Goal: Task Accomplishment & Management: Manage account settings

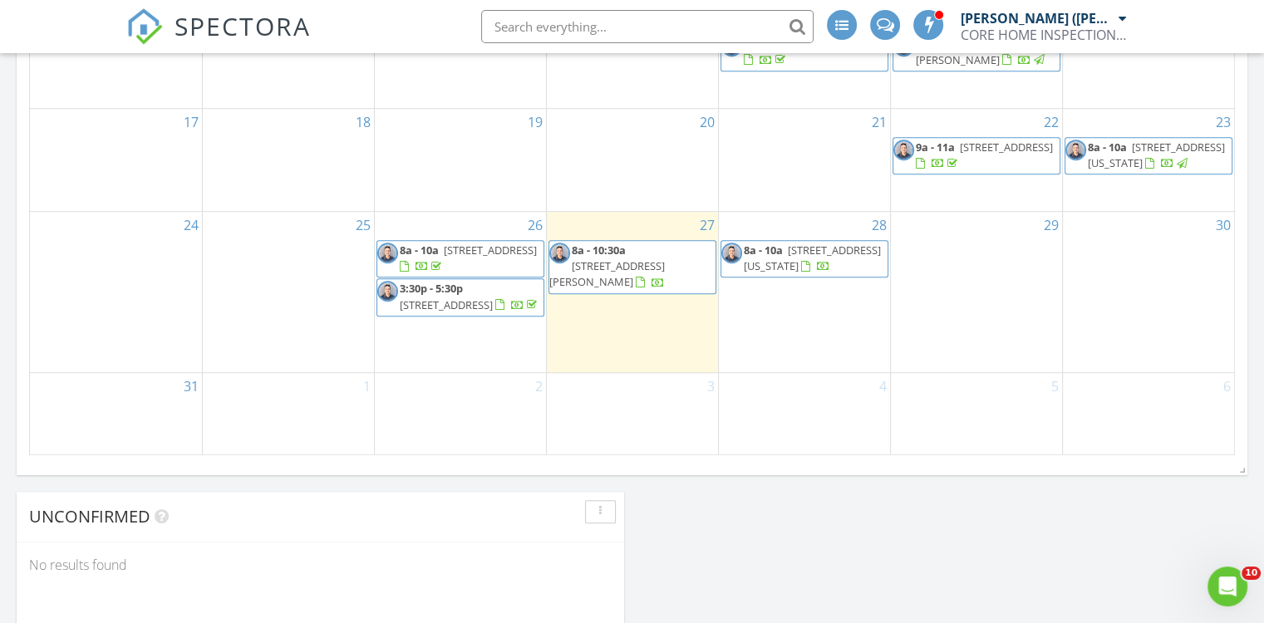
scroll to position [1163, 0]
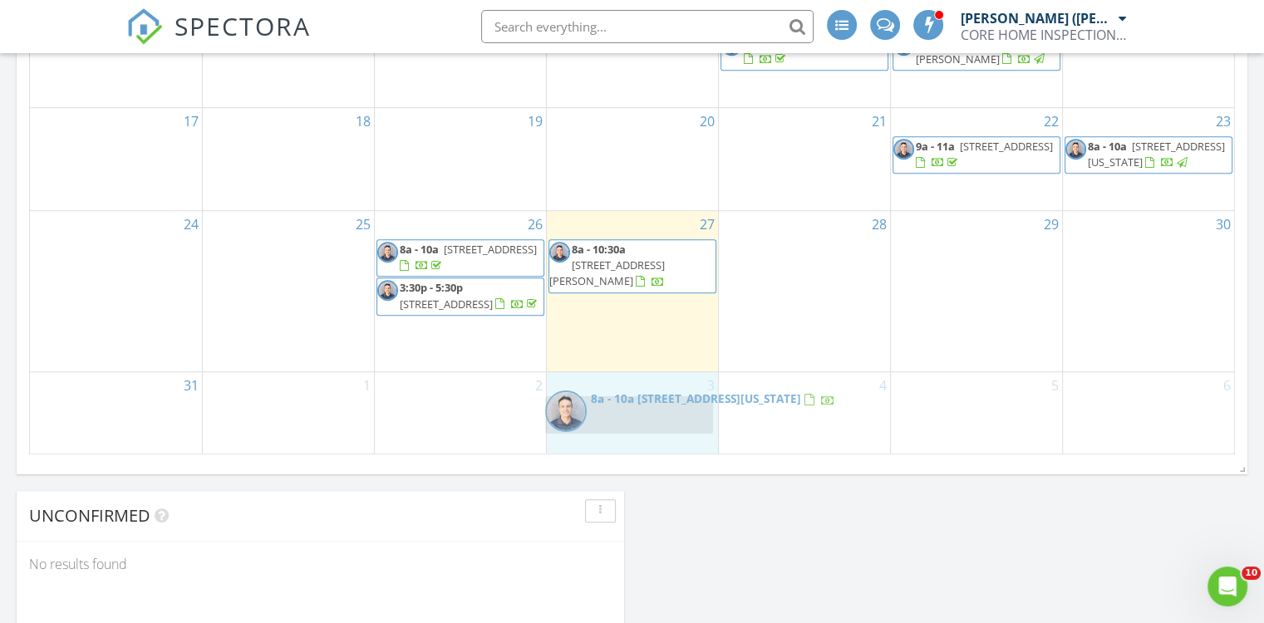
drag, startPoint x: 788, startPoint y: 248, endPoint x: 613, endPoint y: 412, distance: 239.8
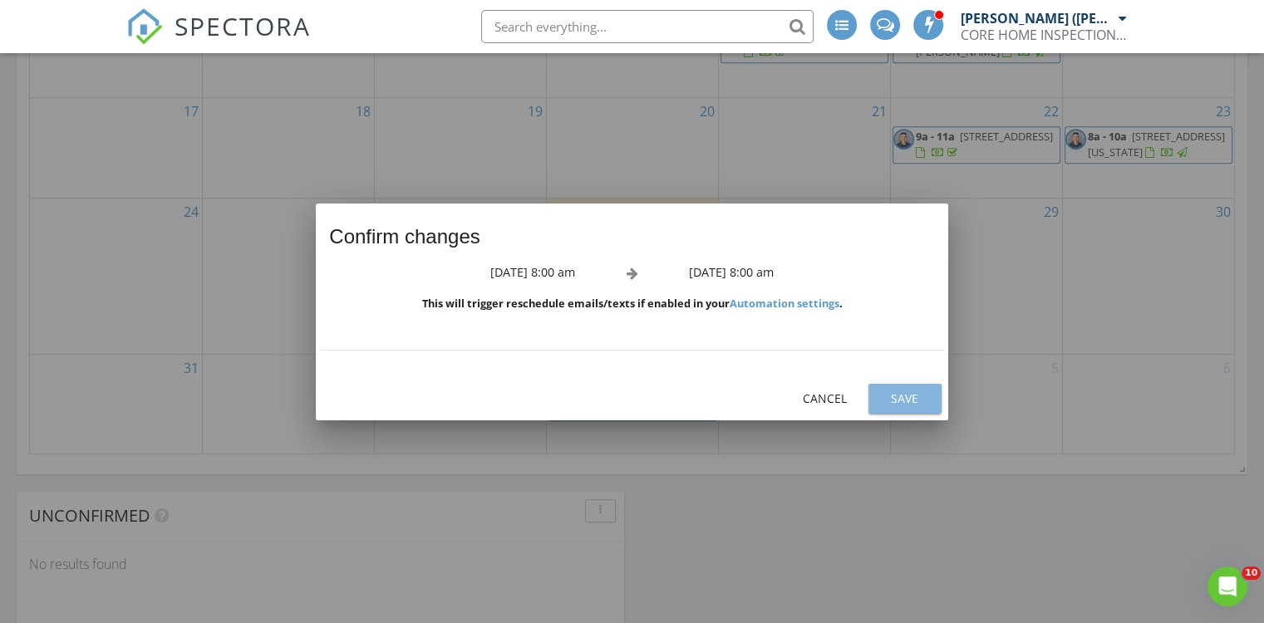
click at [919, 395] on div "Save" at bounding box center [904, 398] width 47 height 17
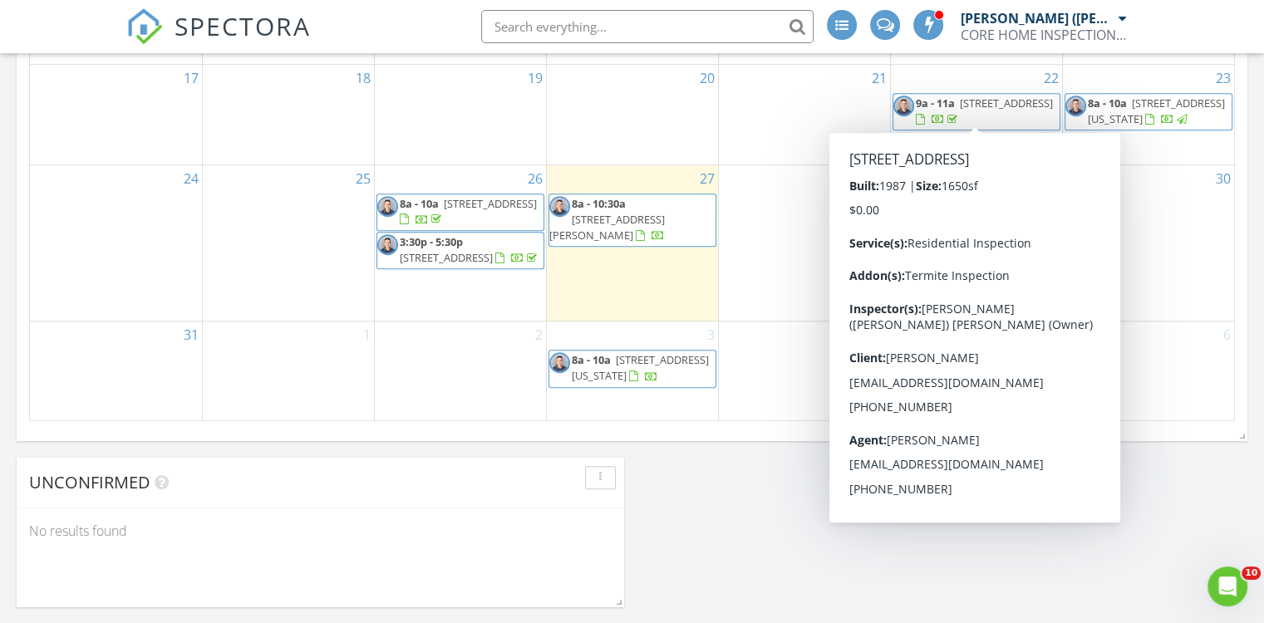
scroll to position [1223, 0]
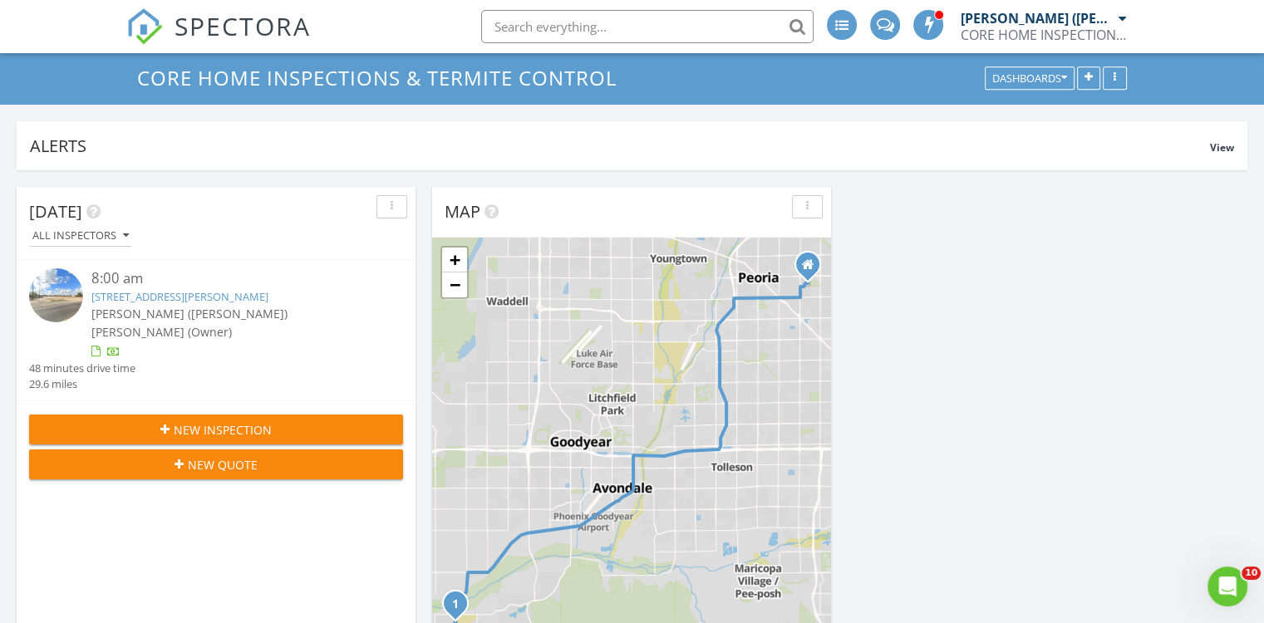
scroll to position [0, 0]
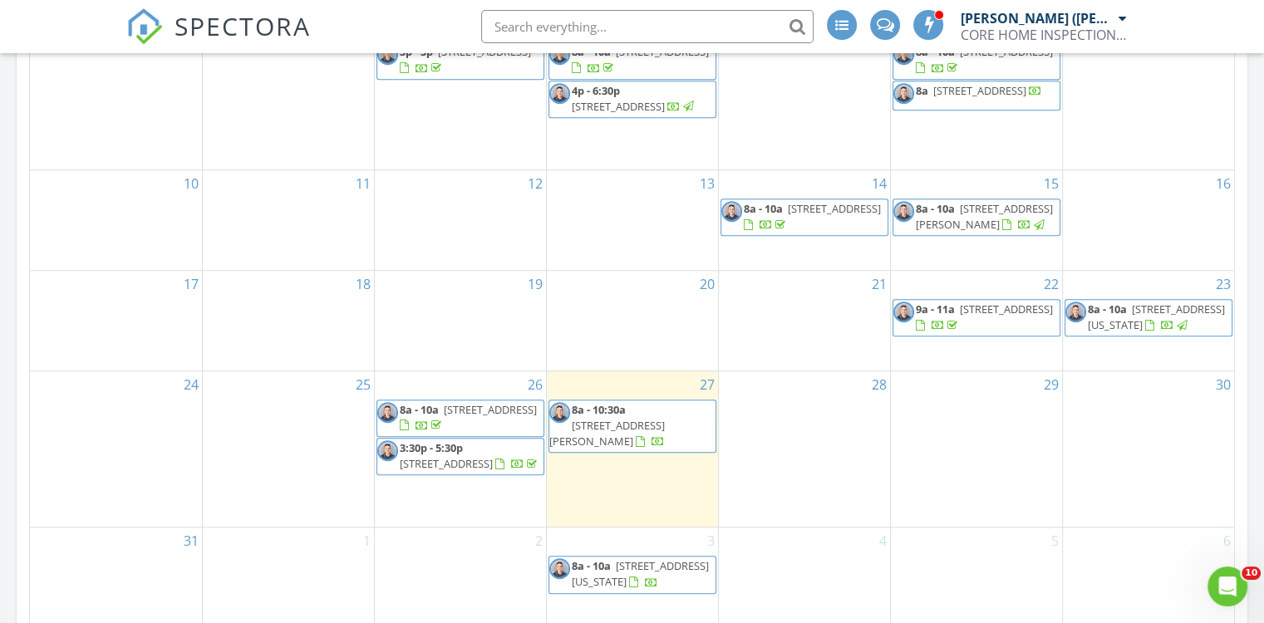
scroll to position [1111, 0]
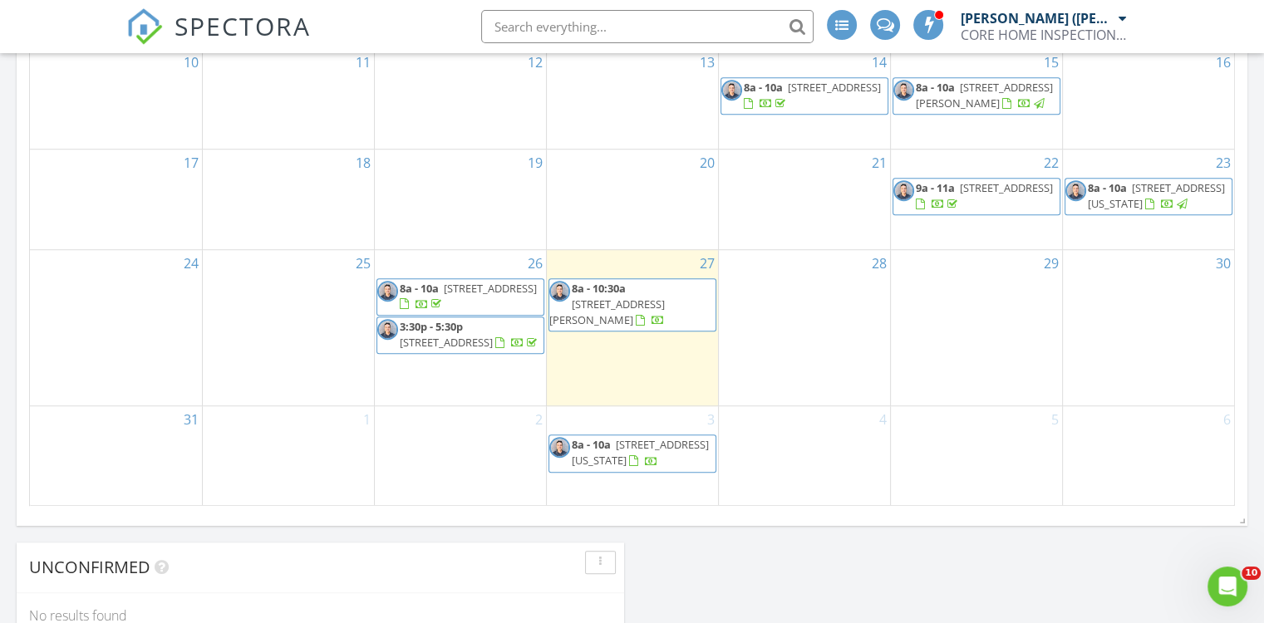
click at [666, 455] on span "6035 W Maryland Ave, Glendale 85301" at bounding box center [640, 452] width 137 height 31
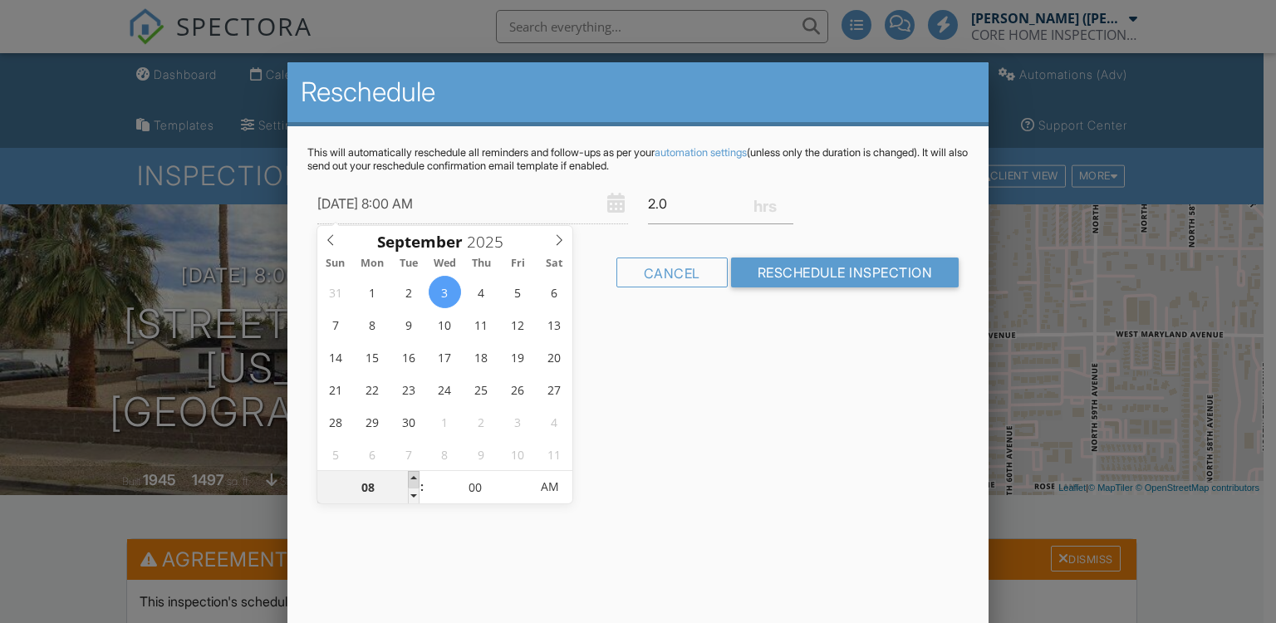
type input "[DATE] 9:00 AM"
type input "09"
click at [413, 476] on span at bounding box center [414, 479] width 12 height 17
type input "[DATE] 10:00 AM"
type input "10"
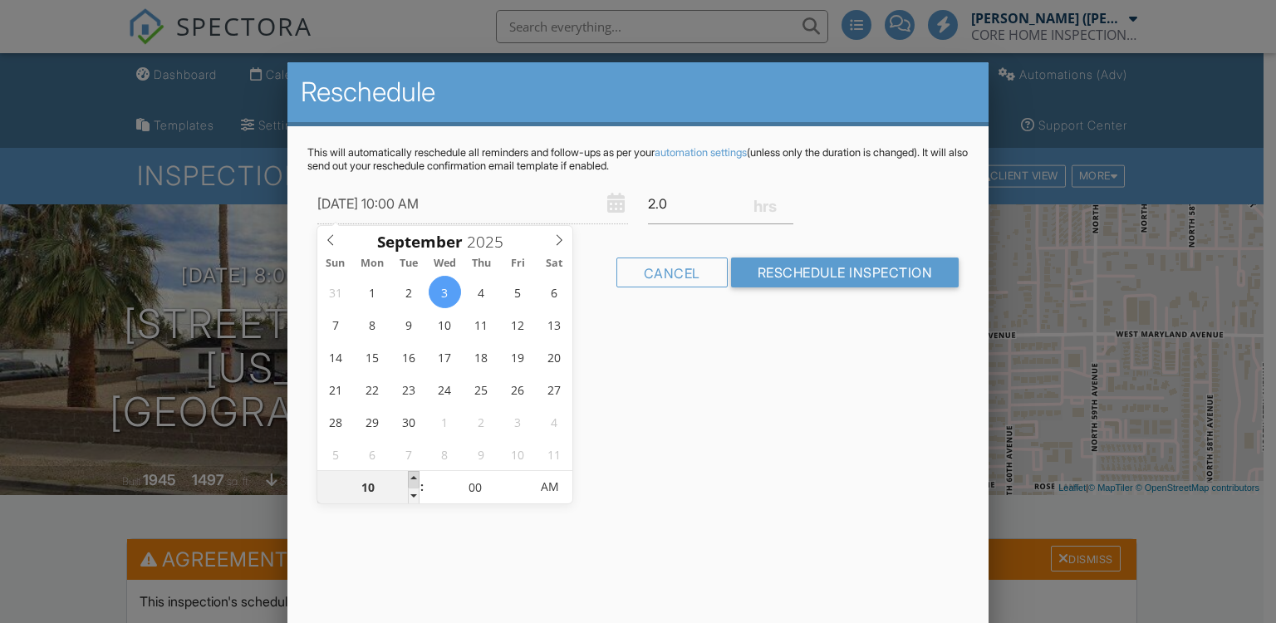
click at [412, 476] on span at bounding box center [414, 479] width 12 height 17
type input "[DATE] 11:00 AM"
type input "11"
click at [412, 476] on span at bounding box center [414, 479] width 12 height 17
type input "[DATE] 10:00 AM"
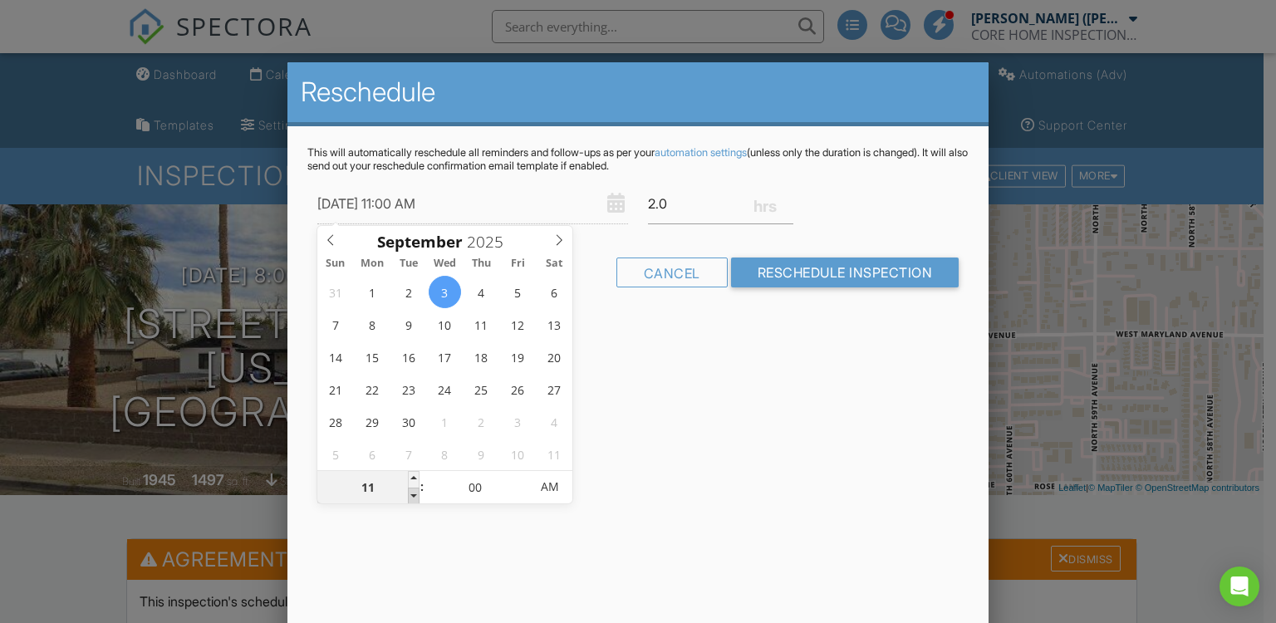
type input "10"
click at [416, 497] on span at bounding box center [414, 496] width 12 height 17
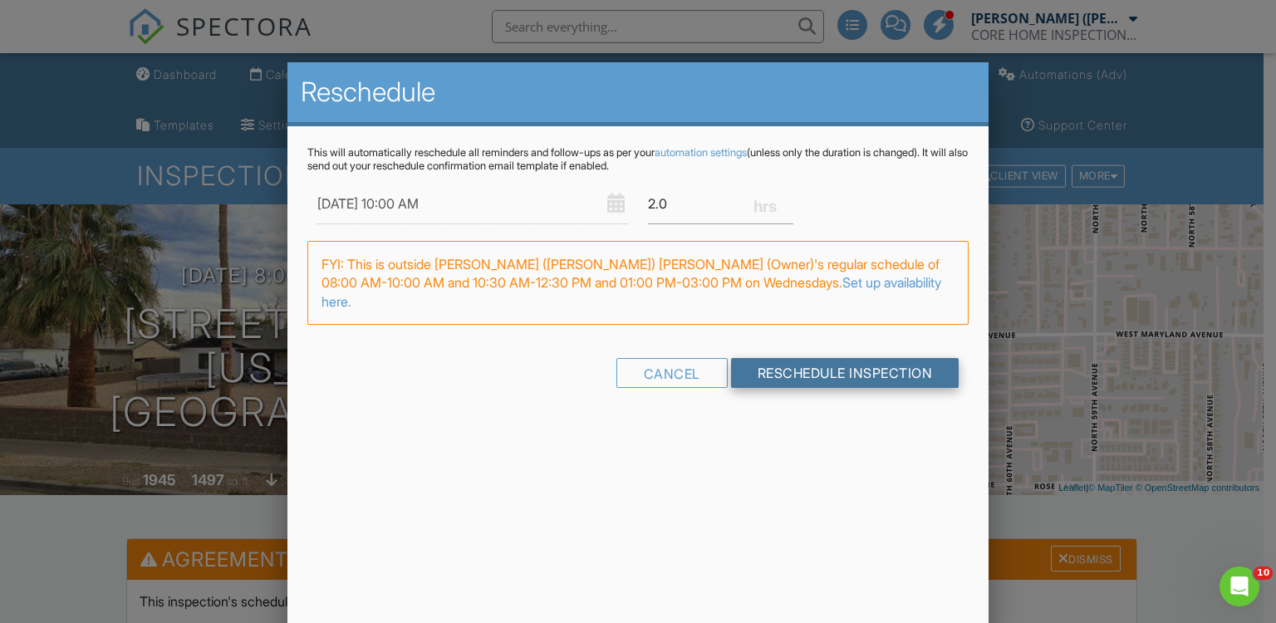
click at [781, 358] on input "Reschedule Inspection" at bounding box center [845, 373] width 228 height 30
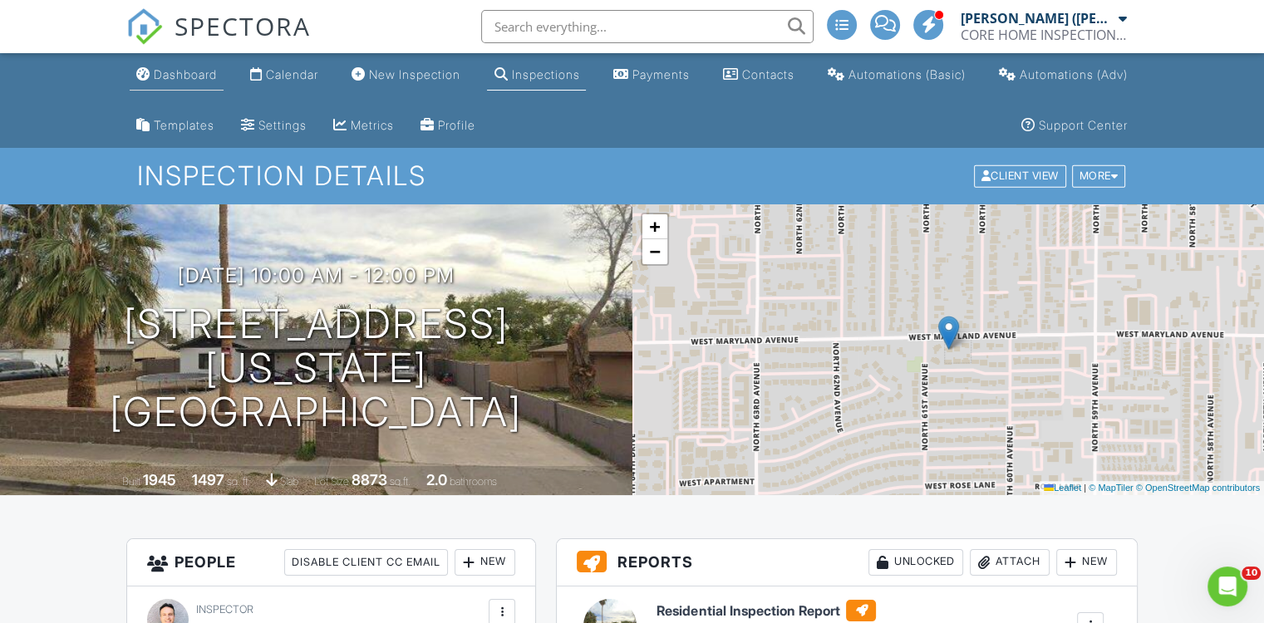
click at [172, 78] on div "Dashboard" at bounding box center [185, 74] width 63 height 14
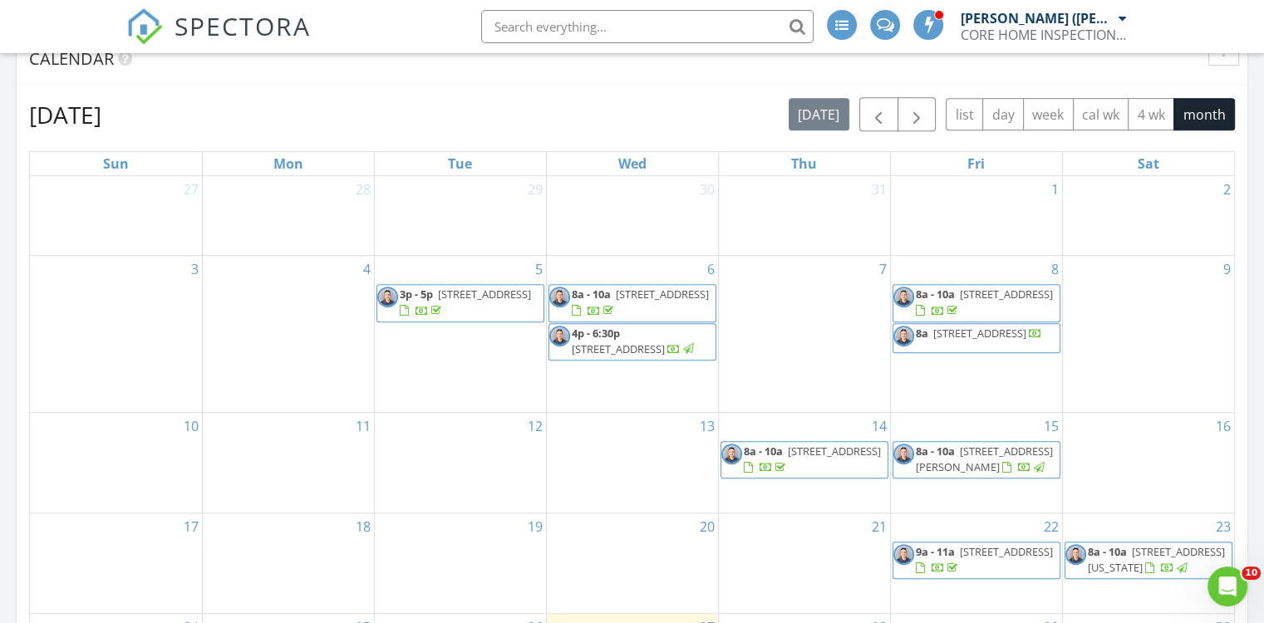
scroll to position [997, 0]
